Goal: Transaction & Acquisition: Obtain resource

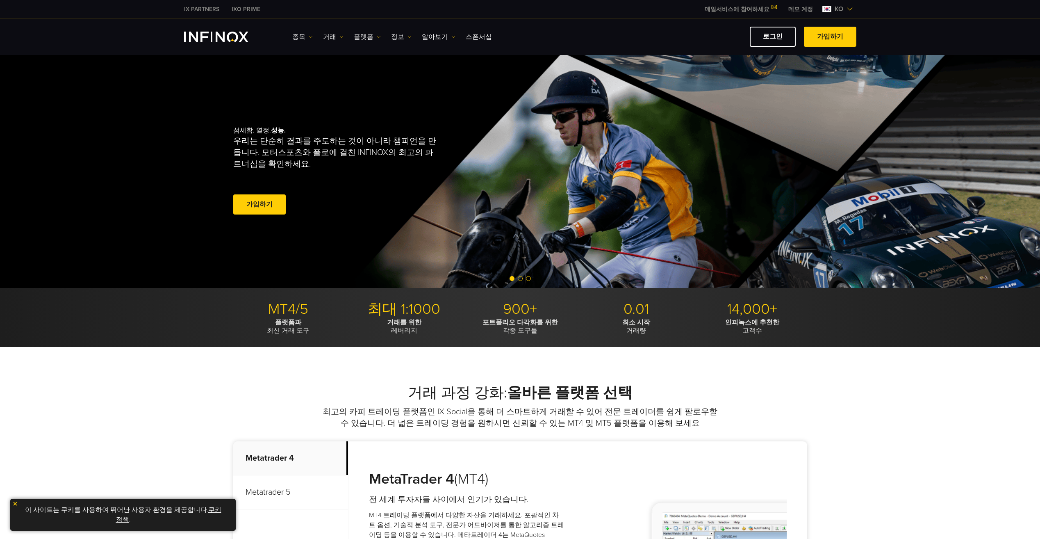
click at [800, 9] on link "데모 계정" at bounding box center [800, 9] width 37 height 9
